Goal: Find contact information: Find contact information

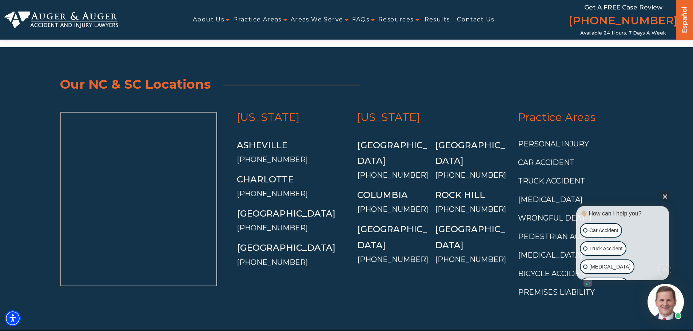
scroll to position [2662, 0]
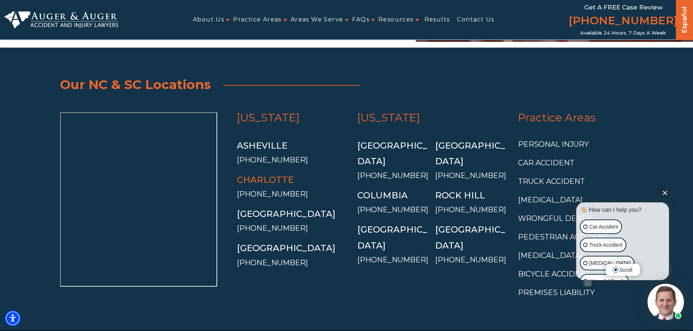
click at [278, 175] on link "Charlotte" at bounding box center [265, 180] width 57 height 11
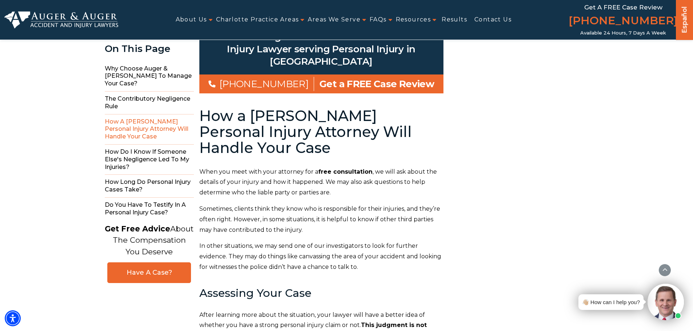
scroll to position [1992, 0]
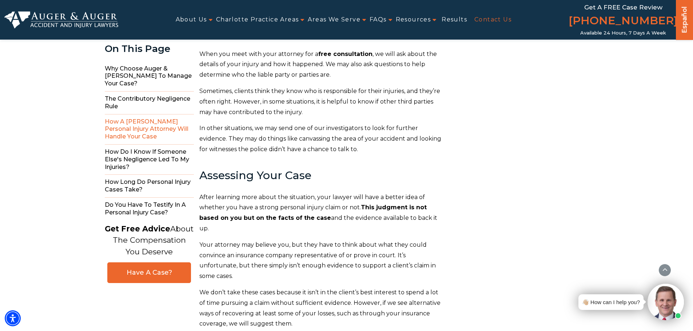
click at [504, 12] on link "Contact Us" at bounding box center [492, 20] width 37 height 16
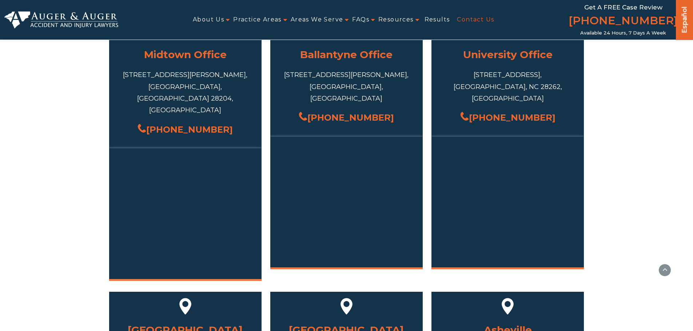
scroll to position [364, 0]
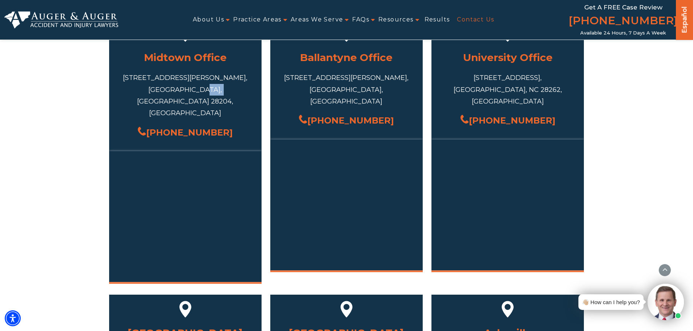
drag, startPoint x: 189, startPoint y: 89, endPoint x: 210, endPoint y: 88, distance: 20.7
click at [210, 88] on div "717 S Torrence St #101, Charlotte, NC 28204, USA" at bounding box center [185, 95] width 131 height 47
copy div "28204"
